Goal: Transaction & Acquisition: Purchase product/service

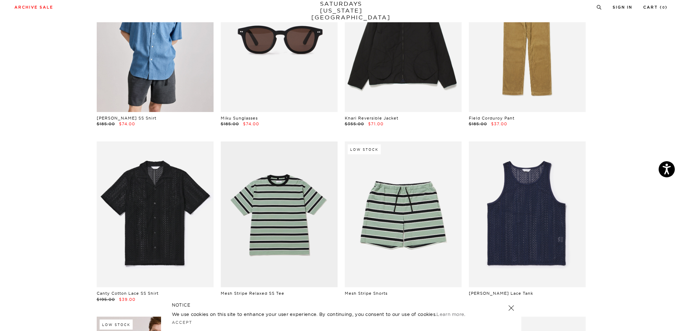
scroll to position [465, 0]
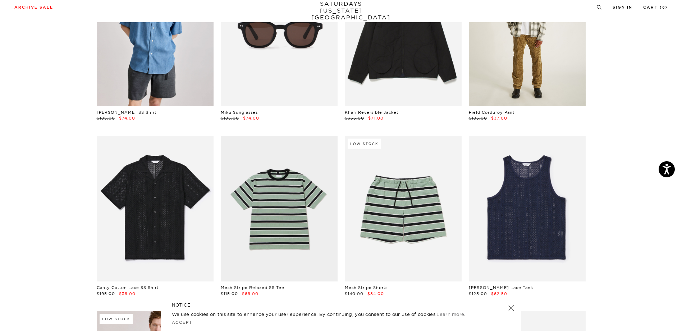
click at [520, 93] on link at bounding box center [527, 33] width 117 height 146
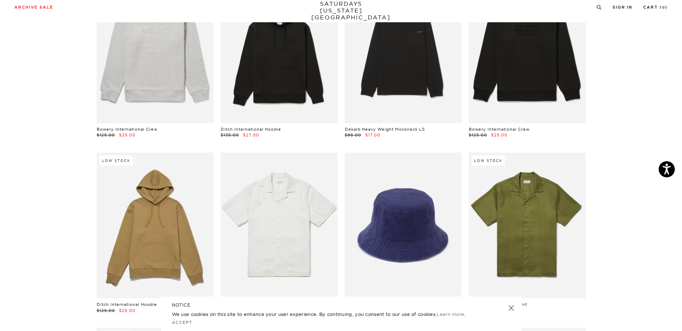
scroll to position [3295, 0]
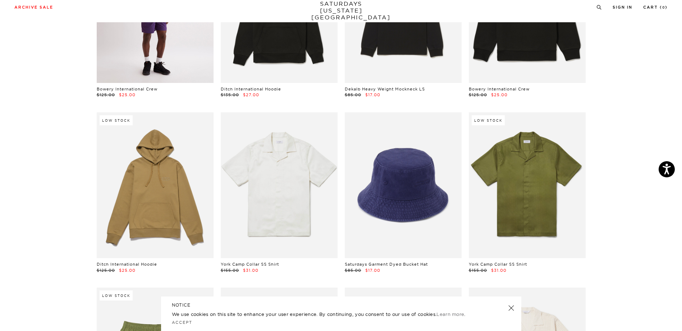
click at [166, 83] on link at bounding box center [155, 10] width 117 height 146
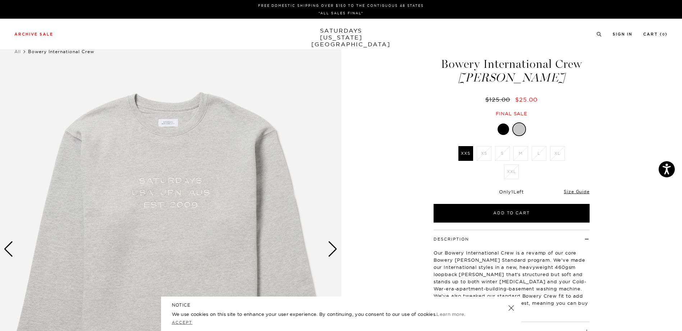
click at [188, 320] on link "Accept" at bounding box center [182, 322] width 21 height 5
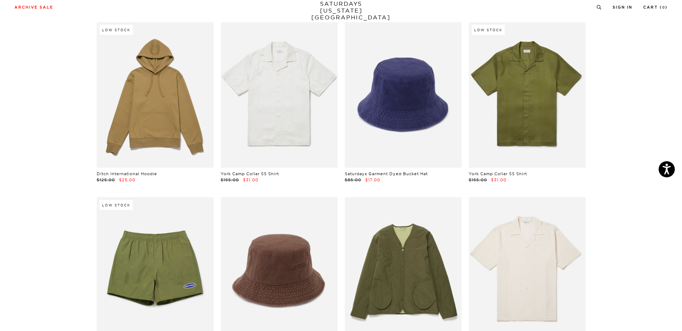
scroll to position [3386, 0]
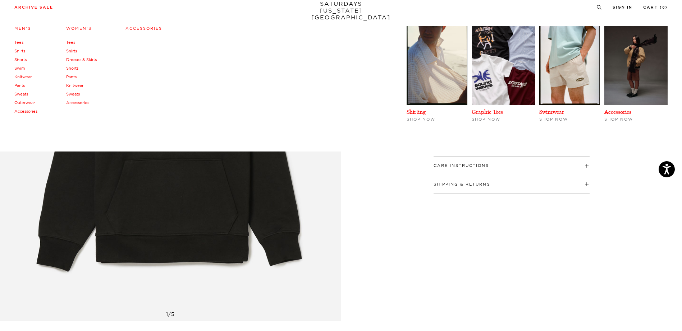
scroll to position [146, 0]
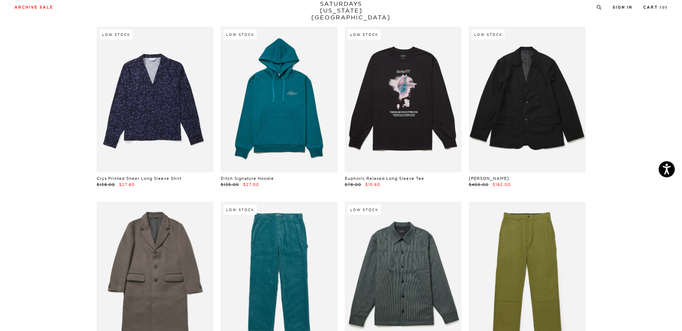
scroll to position [5186, 0]
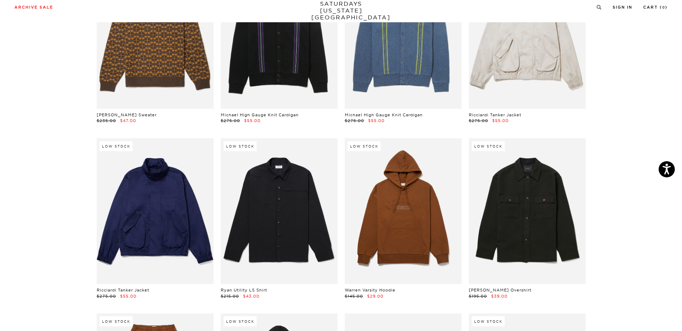
scroll to position [6469, 0]
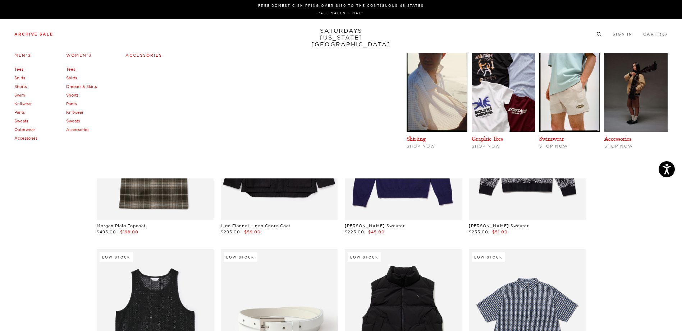
click at [26, 124] on link "Sweats" at bounding box center [21, 121] width 14 height 5
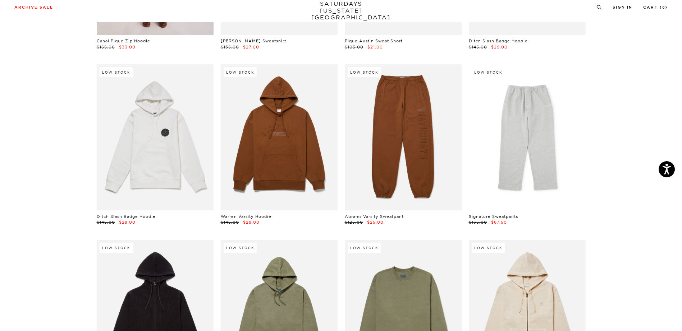
scroll to position [208, 0]
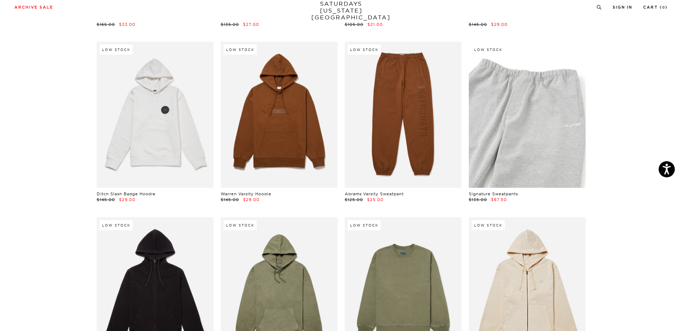
click at [537, 137] on link at bounding box center [527, 115] width 117 height 146
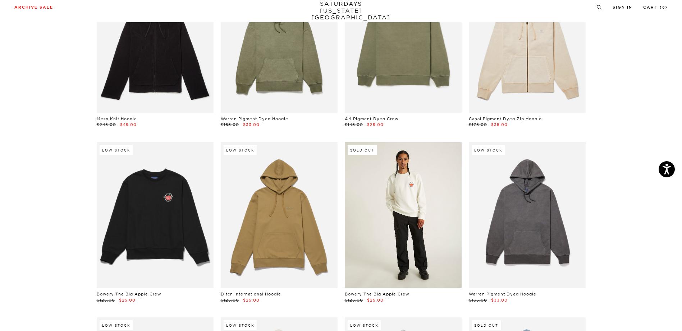
scroll to position [448, 0]
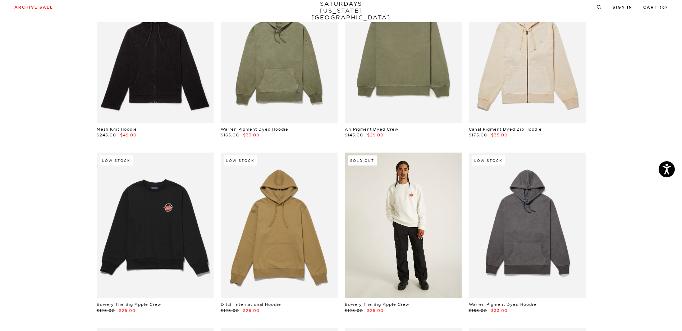
click at [406, 229] on link at bounding box center [403, 226] width 117 height 146
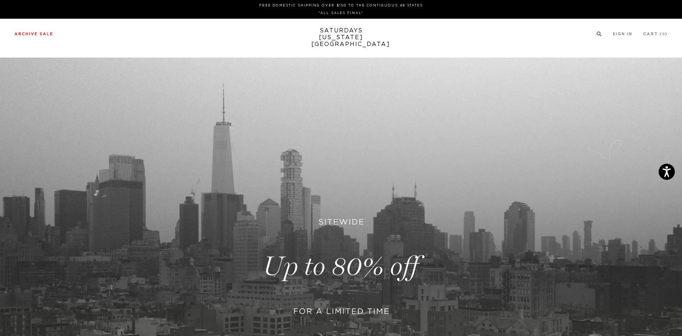
click at [596, 36] on icon at bounding box center [598, 34] width 5 height 5
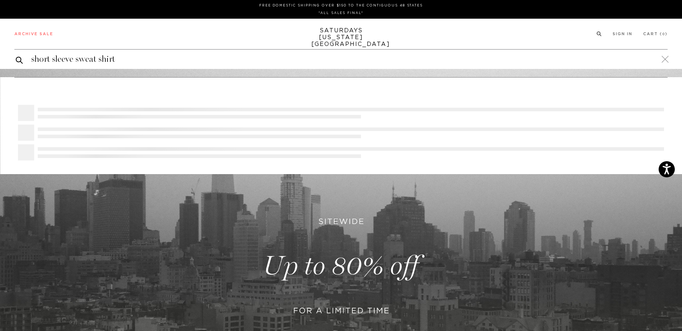
type input "short sleeve sweat shirt"
click at [16, 56] on button "submit" at bounding box center [19, 60] width 7 height 9
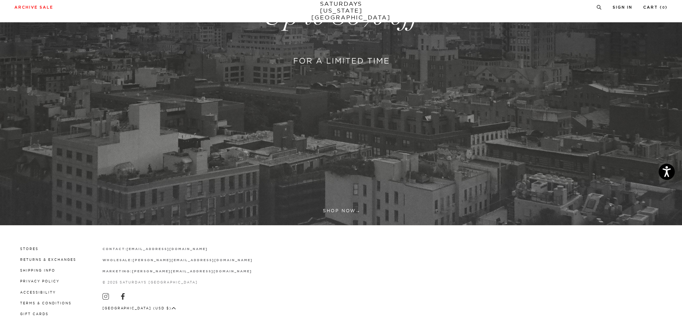
scroll to position [269, 0]
click at [350, 189] on link at bounding box center [341, 16] width 682 height 418
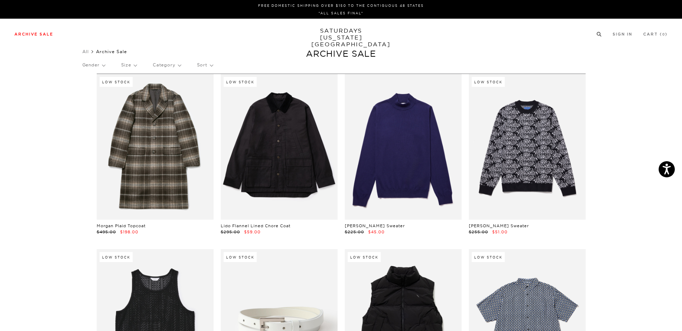
click at [597, 36] on circle at bounding box center [598, 33] width 3 height 3
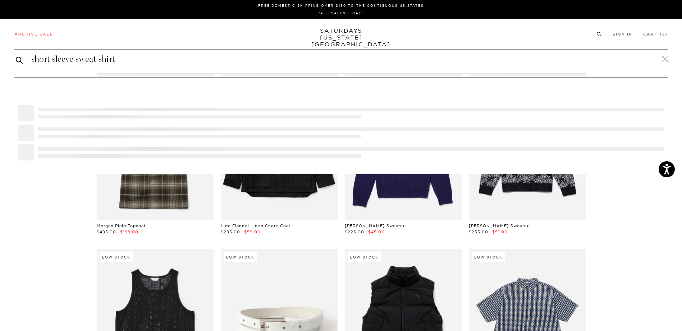
type input "short sleeve sweat shirt"
click at [16, 56] on button "submit" at bounding box center [19, 60] width 7 height 9
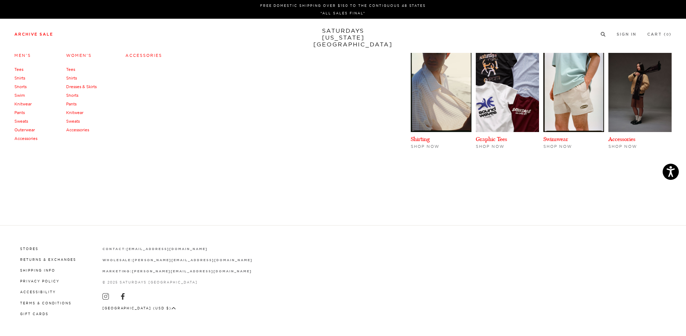
click at [22, 124] on link "Sweats" at bounding box center [21, 121] width 14 height 5
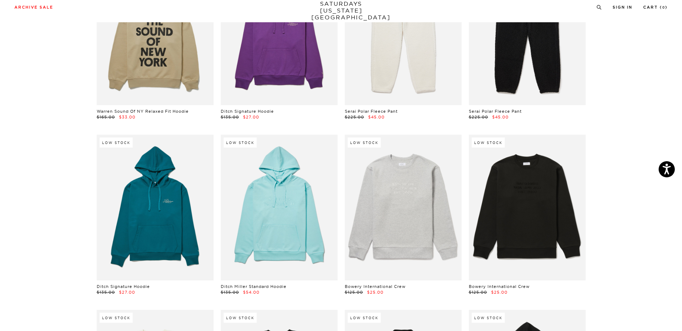
scroll to position [1118, 0]
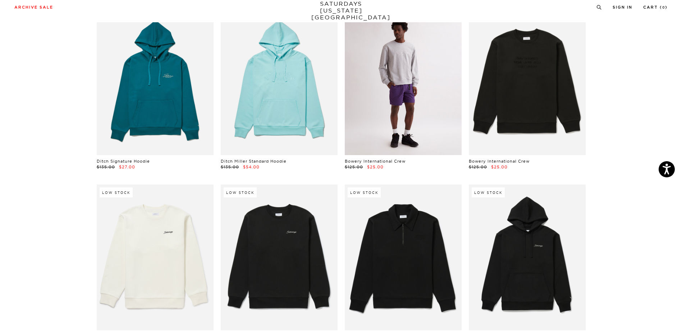
click at [399, 137] on link at bounding box center [403, 82] width 117 height 146
